Goal: Task Accomplishment & Management: Manage account settings

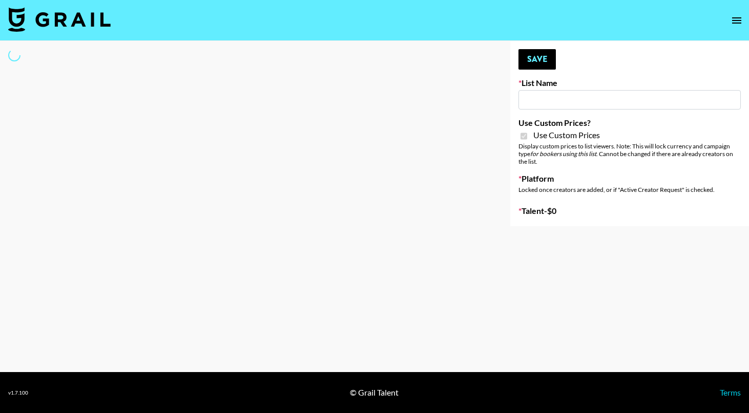
type input "Yoose (18th Sept)"
checkbox input "true"
select select "Brand"
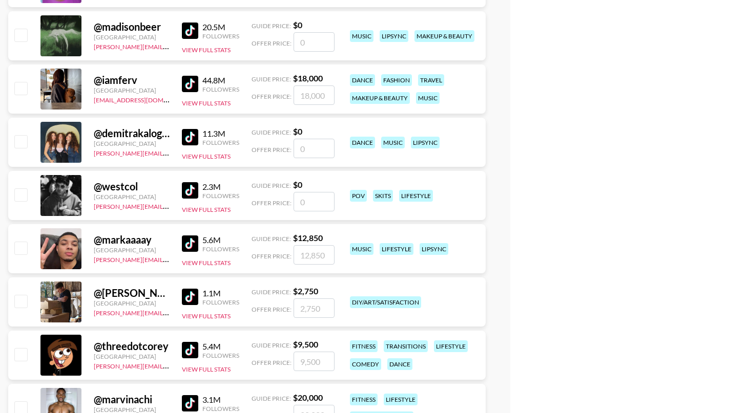
scroll to position [566, 0]
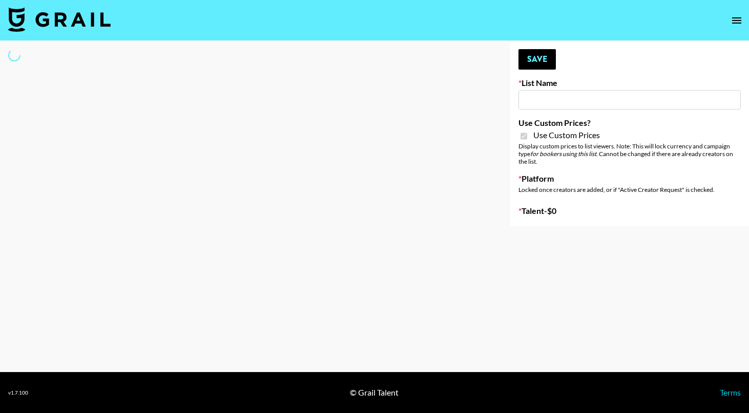
type input "Yoose ([DATE])"
checkbox input "true"
select select "Brand"
type input "Peppermayo"
checkbox input "true"
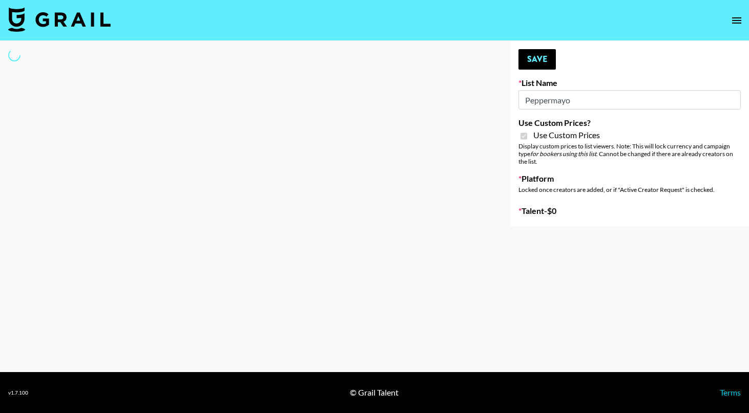
select select "Brand"
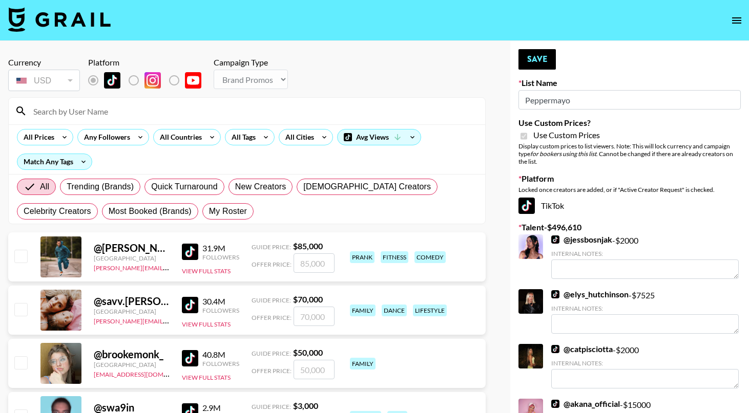
click at [110, 115] on input at bounding box center [253, 111] width 452 height 16
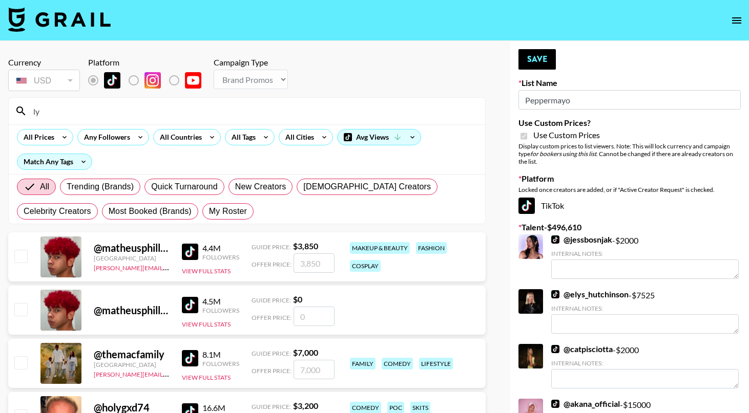
type input "l"
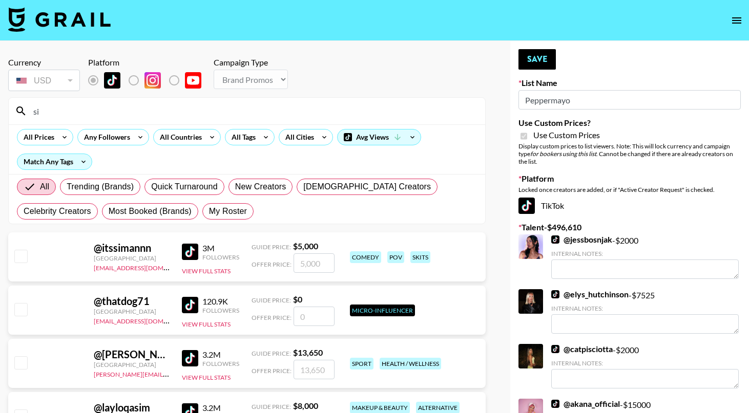
type input "s"
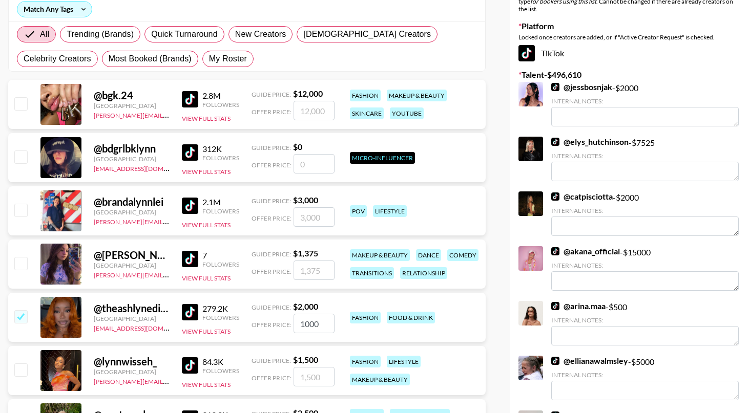
scroll to position [243, 0]
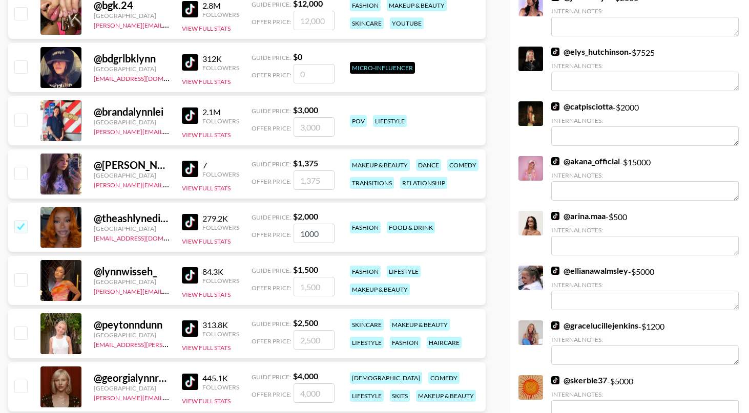
type input "[PERSON_NAME]"
click at [23, 284] on input "checkbox" at bounding box center [20, 279] width 12 height 12
checkbox input "true"
type input "1500"
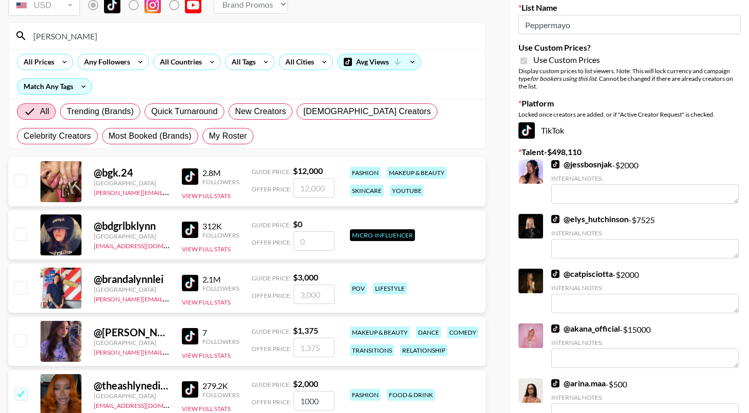
scroll to position [0, 0]
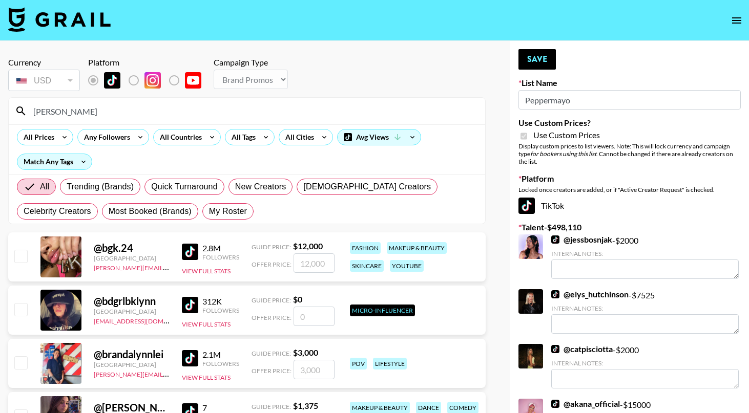
click at [52, 114] on input "[PERSON_NAME]" at bounding box center [253, 111] width 452 height 16
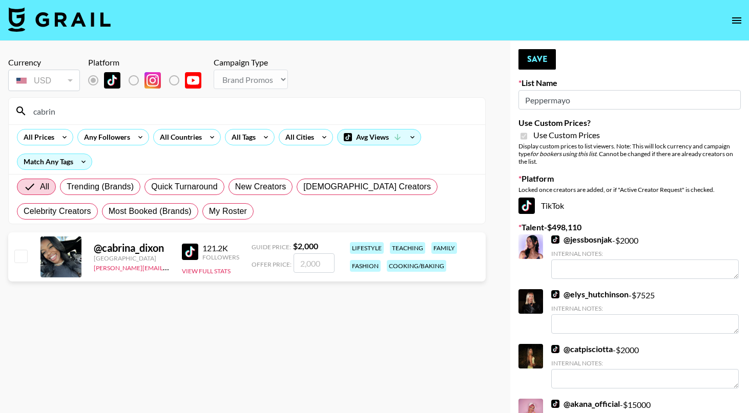
type input "cabrin"
click at [20, 254] on input "checkbox" at bounding box center [20, 256] width 12 height 12
checkbox input "true"
type input "2000"
click at [63, 110] on input "cabrin" at bounding box center [253, 111] width 452 height 16
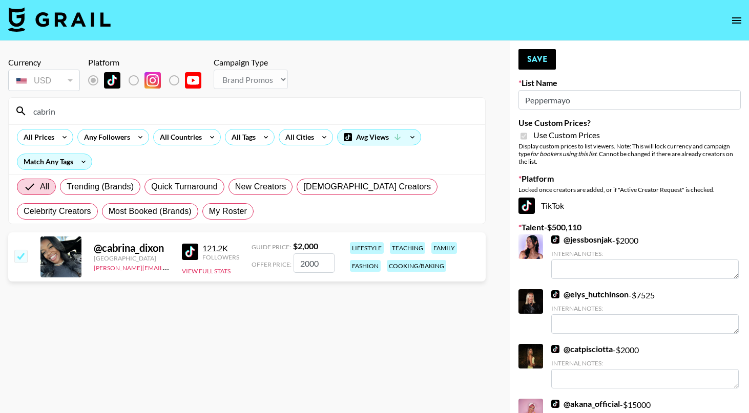
click at [63, 110] on input "cabrin" at bounding box center [253, 111] width 452 height 16
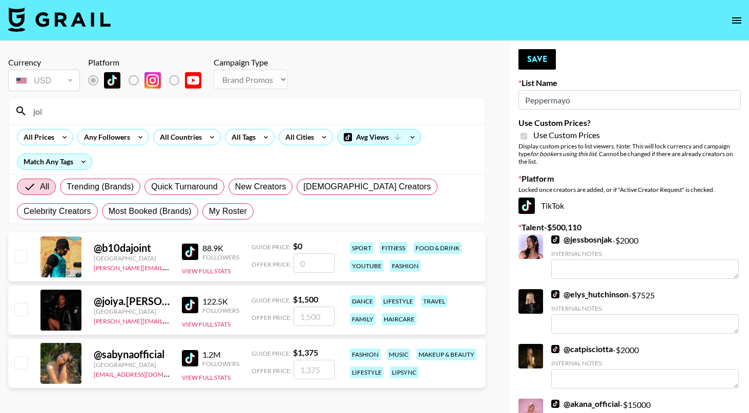
type input "joi"
click at [28, 312] on div "@ joiya.[PERSON_NAME] [GEOGRAPHIC_DATA] [PERSON_NAME][EMAIL_ADDRESS][PERSON_NAM…" at bounding box center [246, 310] width 477 height 49
click at [20, 310] on input "checkbox" at bounding box center [20, 309] width 12 height 12
checkbox input "true"
type input "1500"
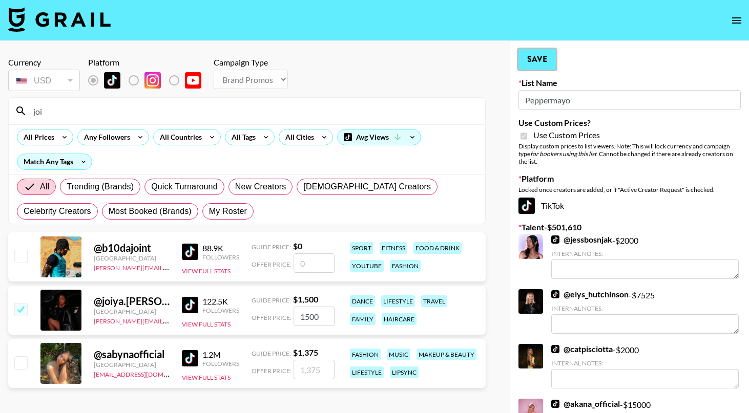
click at [540, 66] on button "Save" at bounding box center [536, 59] width 37 height 20
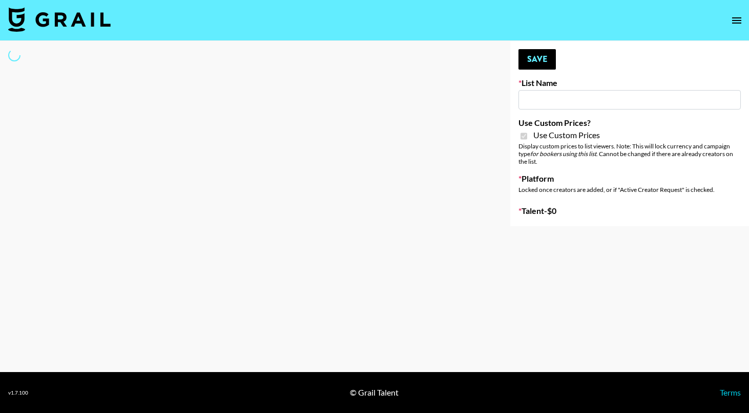
type input "Whipped US"
checkbox input "true"
select select "Brand"
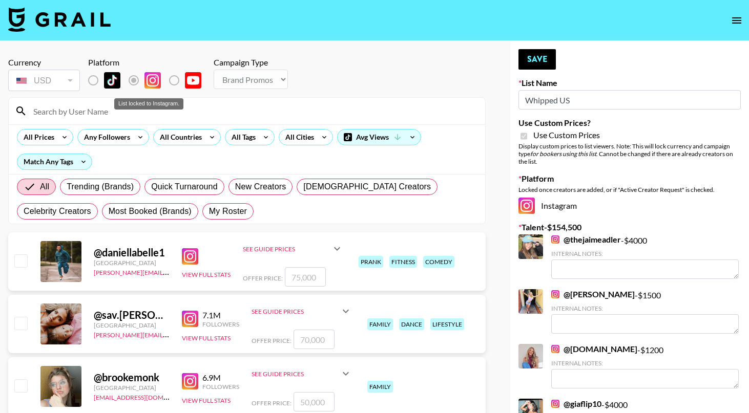
click at [135, 118] on input at bounding box center [253, 111] width 452 height 16
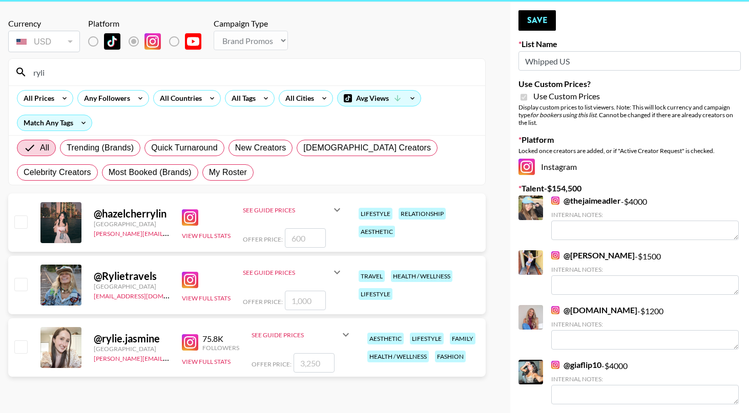
scroll to position [61, 0]
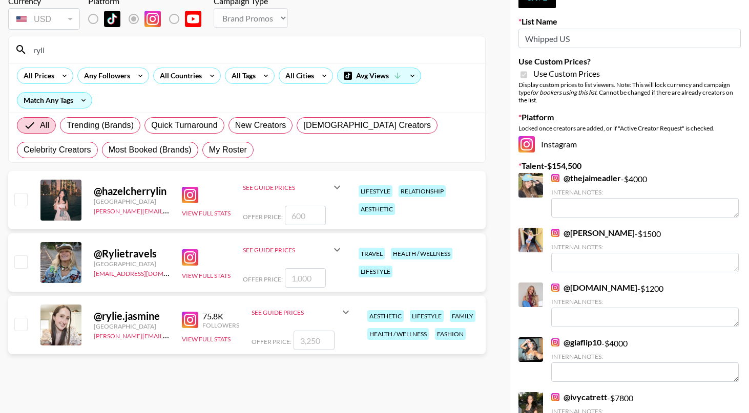
type input "ryli"
click at [27, 327] on input "checkbox" at bounding box center [20, 324] width 12 height 12
checkbox input "true"
type input "3250"
click at [282, 315] on div "See Guide Prices" at bounding box center [295, 313] width 88 height 8
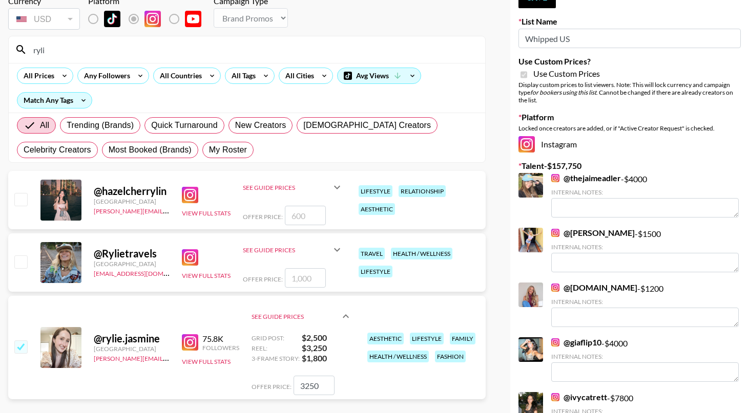
click at [282, 315] on div "See Guide Prices" at bounding box center [295, 317] width 88 height 8
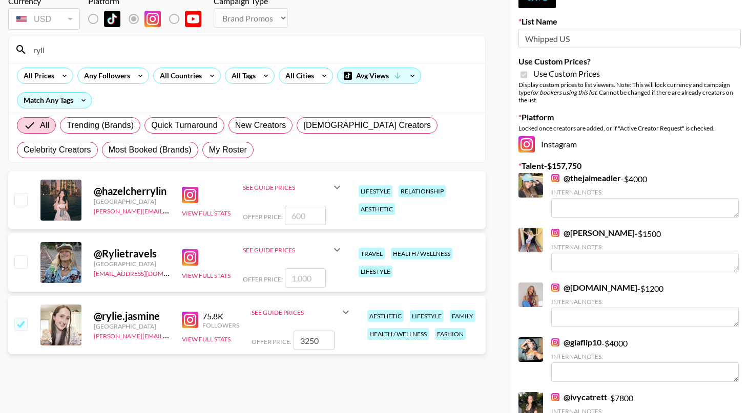
click at [41, 51] on input "ryli" at bounding box center [253, 49] width 452 height 16
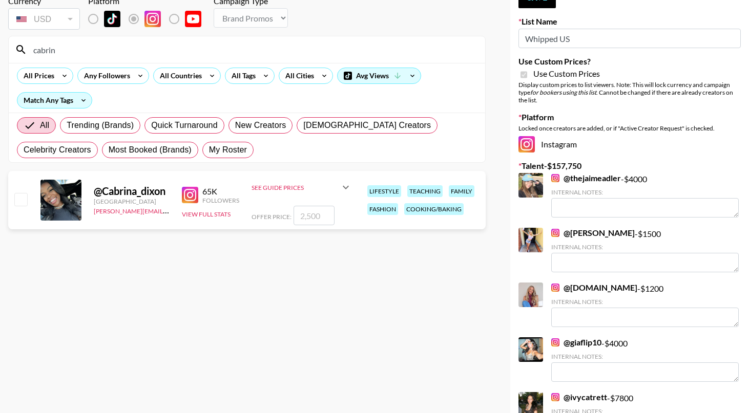
type input "cabrin"
click at [17, 199] on input "checkbox" at bounding box center [20, 199] width 12 height 12
checkbox input "true"
type input "2500"
click at [47, 50] on input "cabrin" at bounding box center [253, 49] width 452 height 16
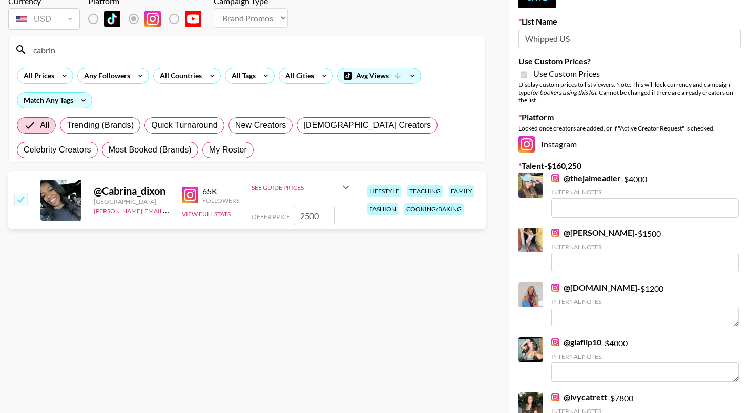
click at [47, 50] on input "cabrin" at bounding box center [253, 49] width 452 height 16
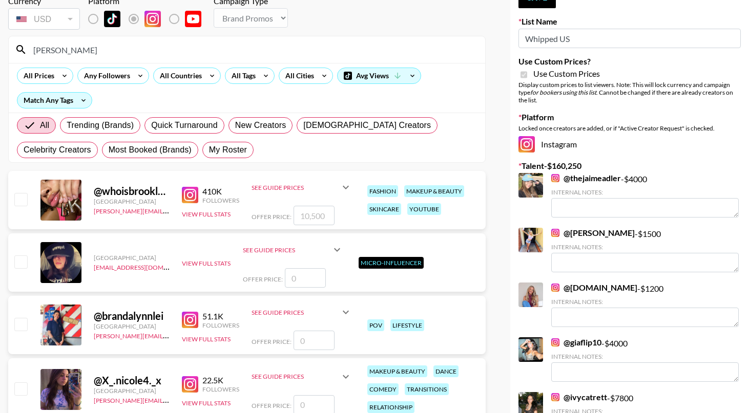
click at [56, 51] on input "[PERSON_NAME]" at bounding box center [253, 49] width 452 height 16
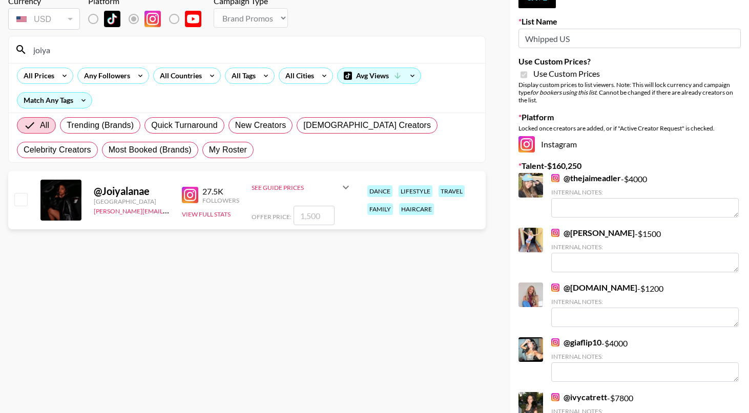
type input "joiya"
click at [27, 203] on input "checkbox" at bounding box center [20, 199] width 12 height 12
checkbox input "true"
type input "1500"
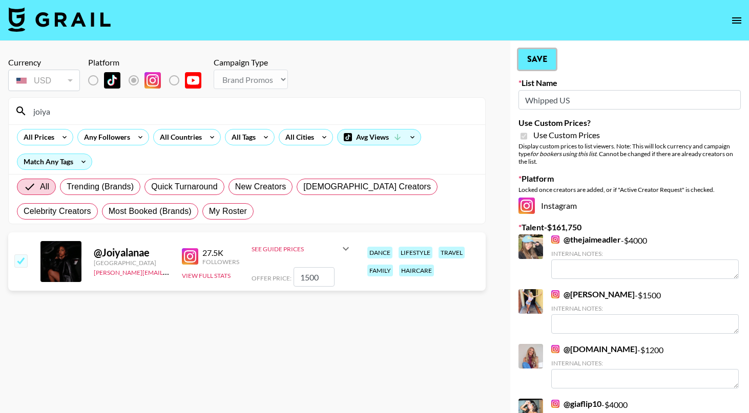
click at [531, 61] on button "Save" at bounding box center [536, 59] width 37 height 20
